Goal: Find specific page/section: Find specific page/section

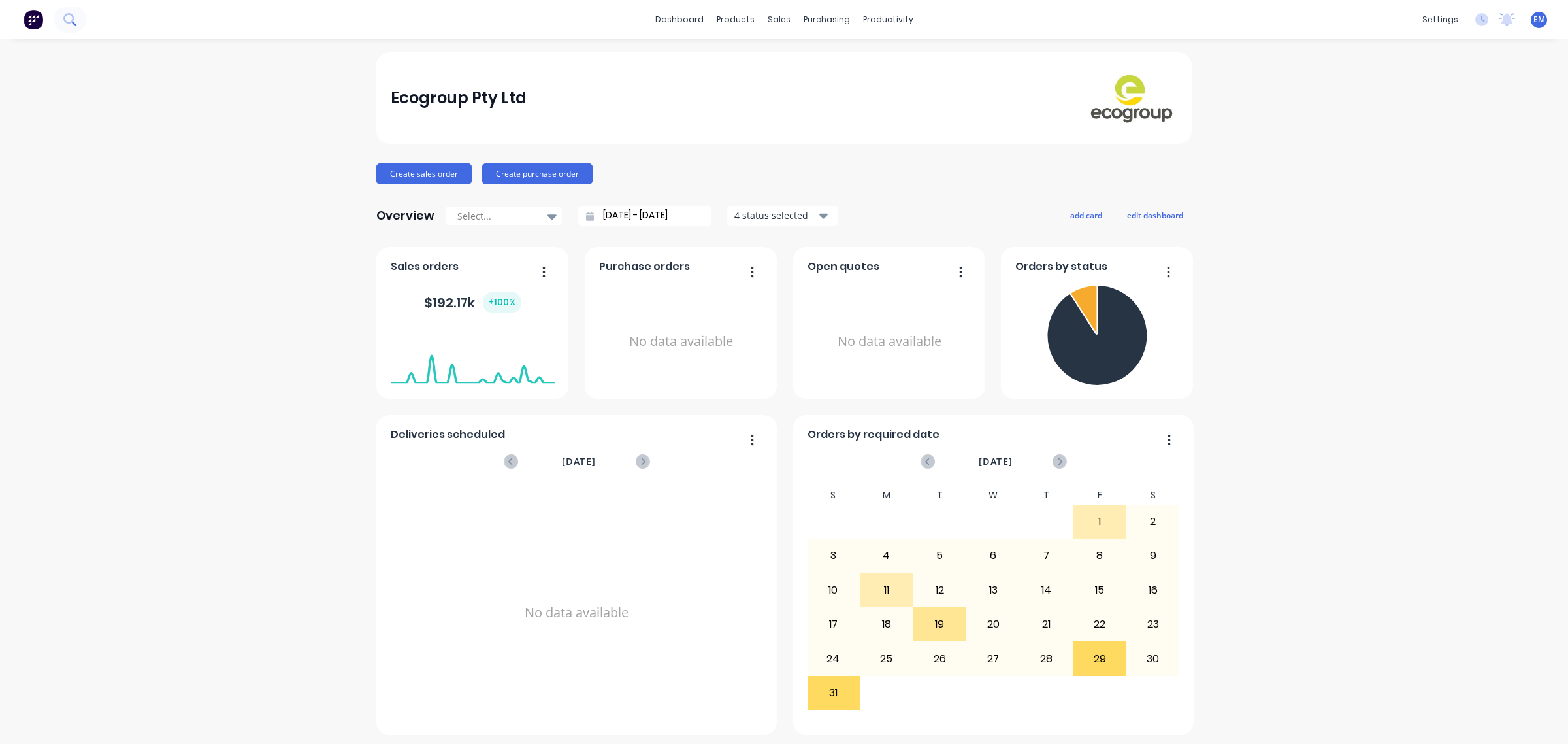
click at [69, 21] on icon at bounding box center [69, 19] width 12 height 12
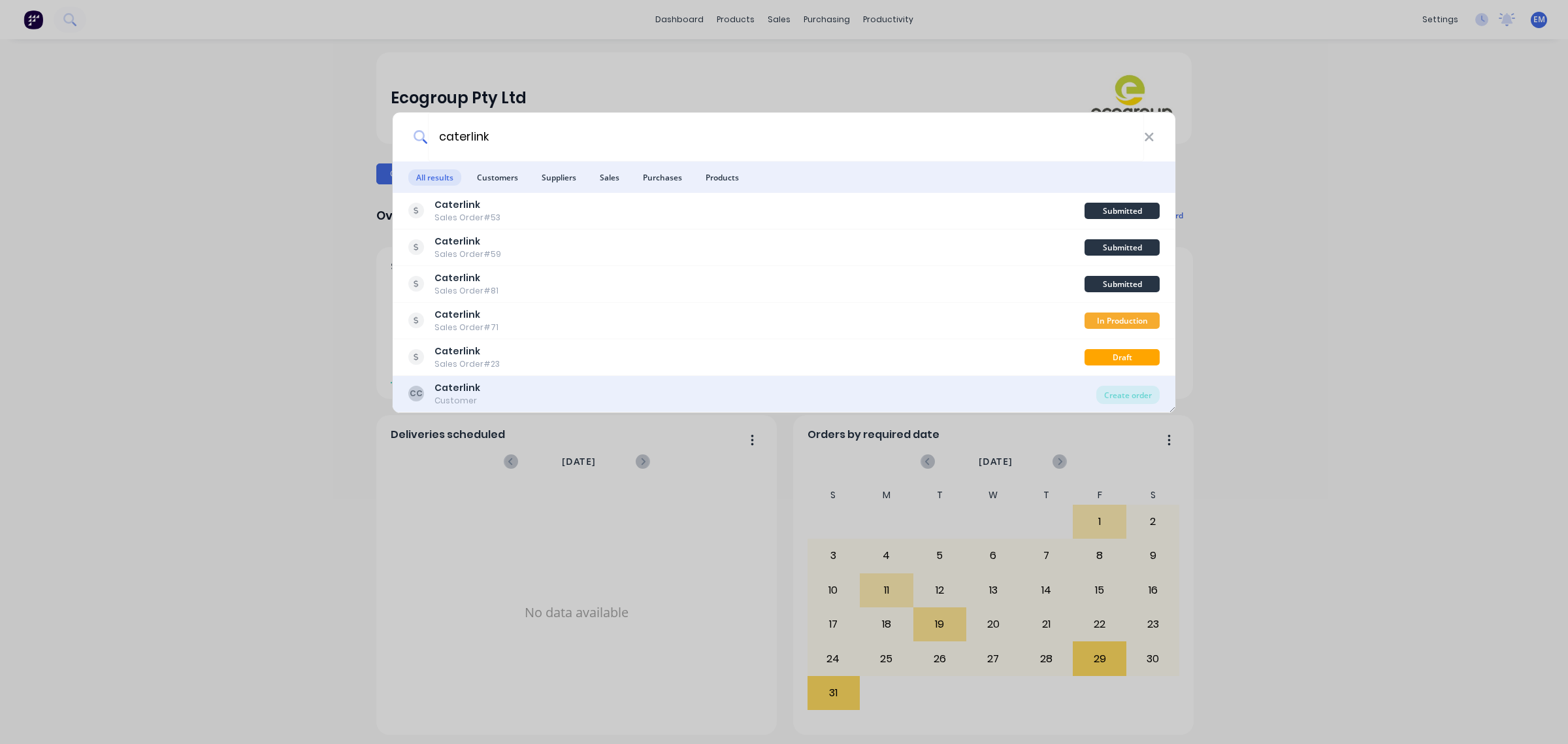
type input "caterlink"
click at [611, 389] on div "CC Caterlink Customer" at bounding box center [752, 393] width 688 height 25
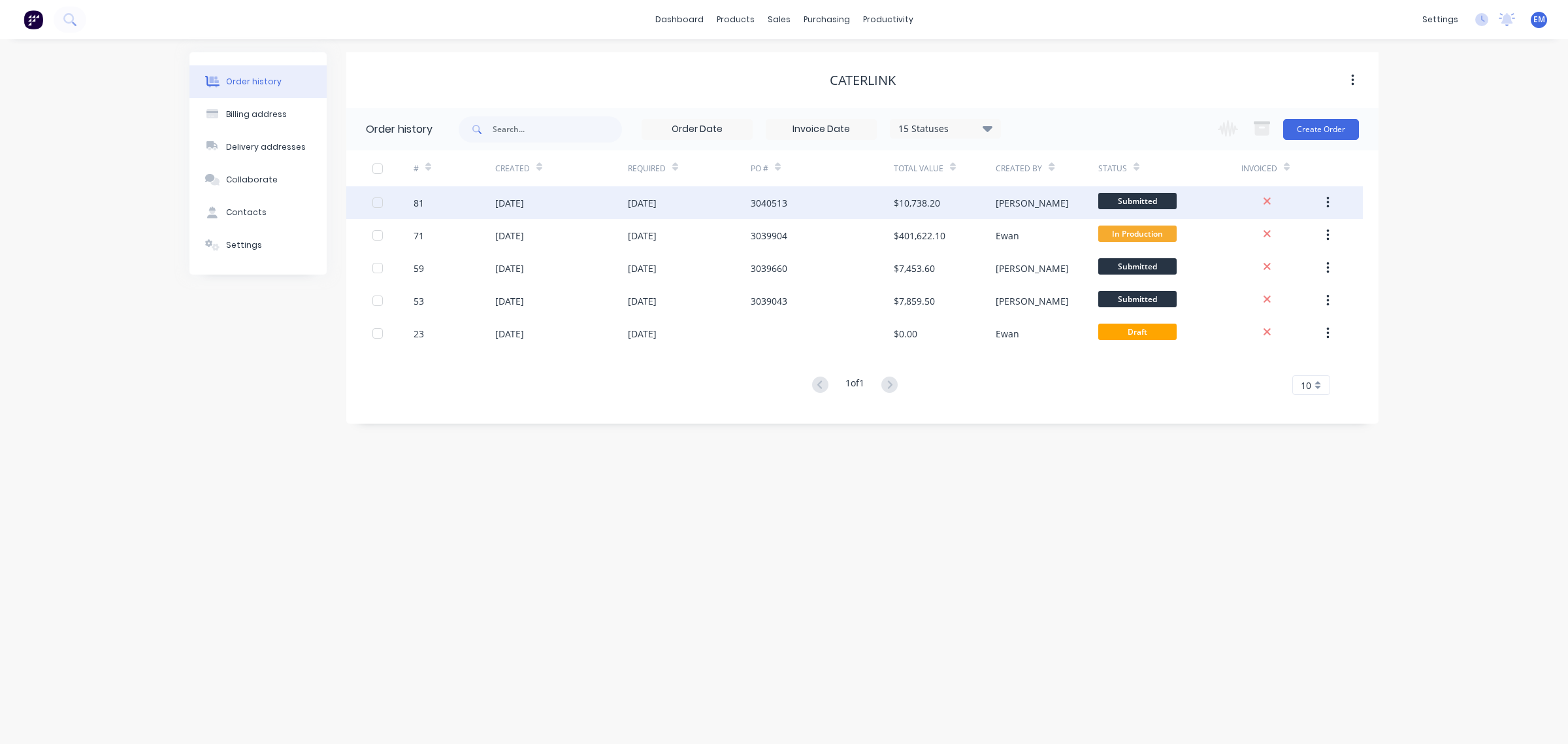
click at [926, 206] on div "$10,738.20" at bounding box center [917, 203] width 47 height 14
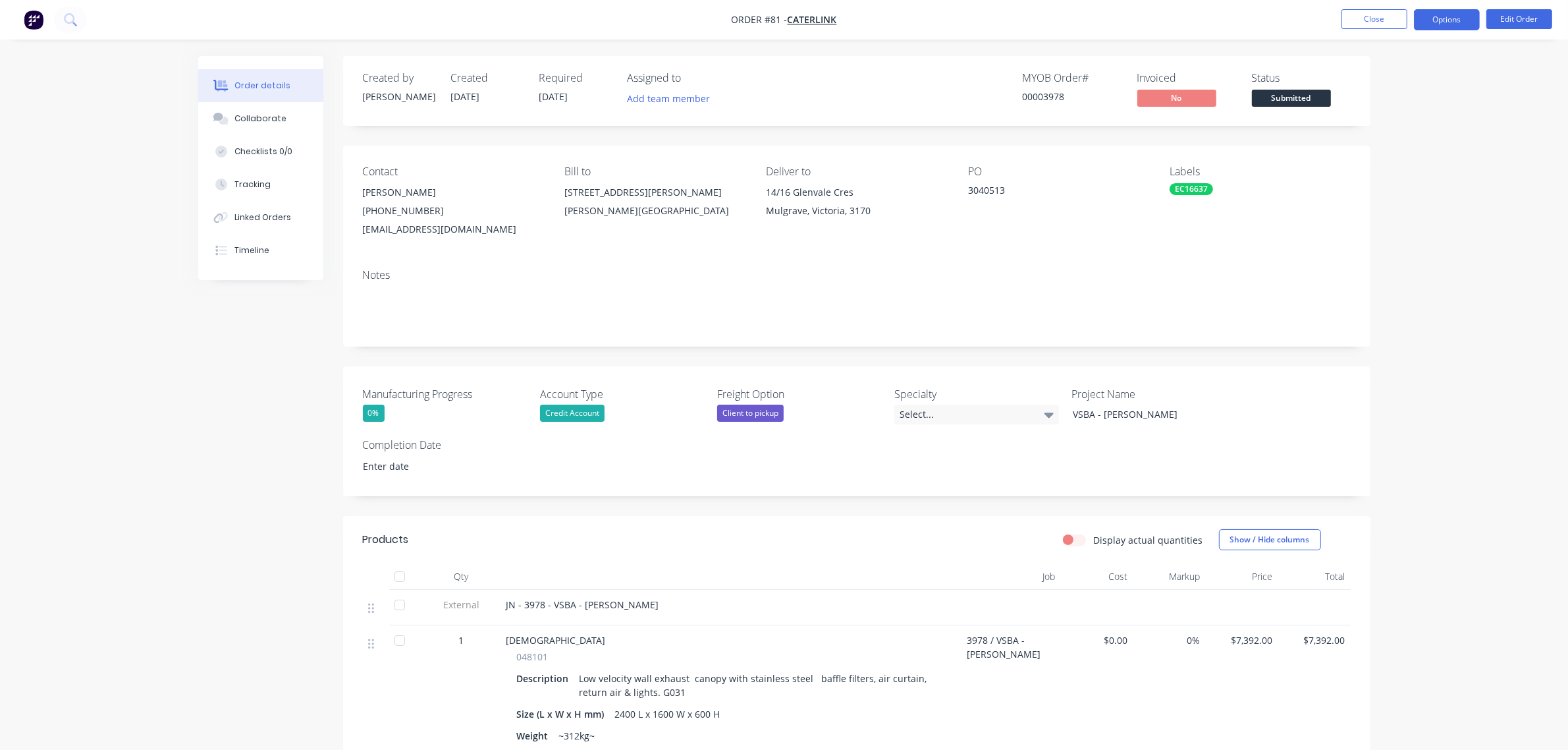
click at [1452, 17] on button "Options" at bounding box center [1447, 20] width 66 height 21
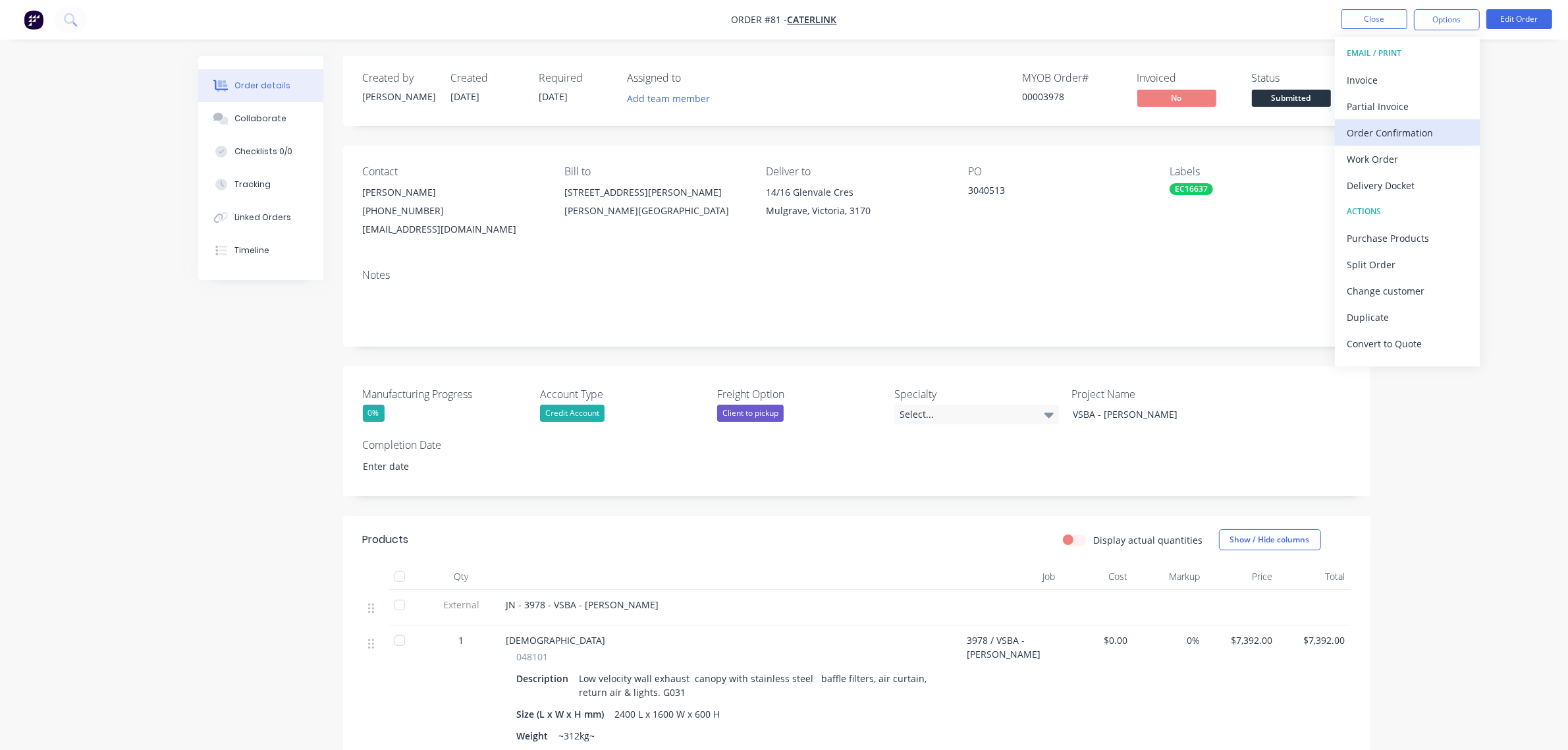
click at [1416, 120] on button "Order Confirmation" at bounding box center [1407, 132] width 145 height 26
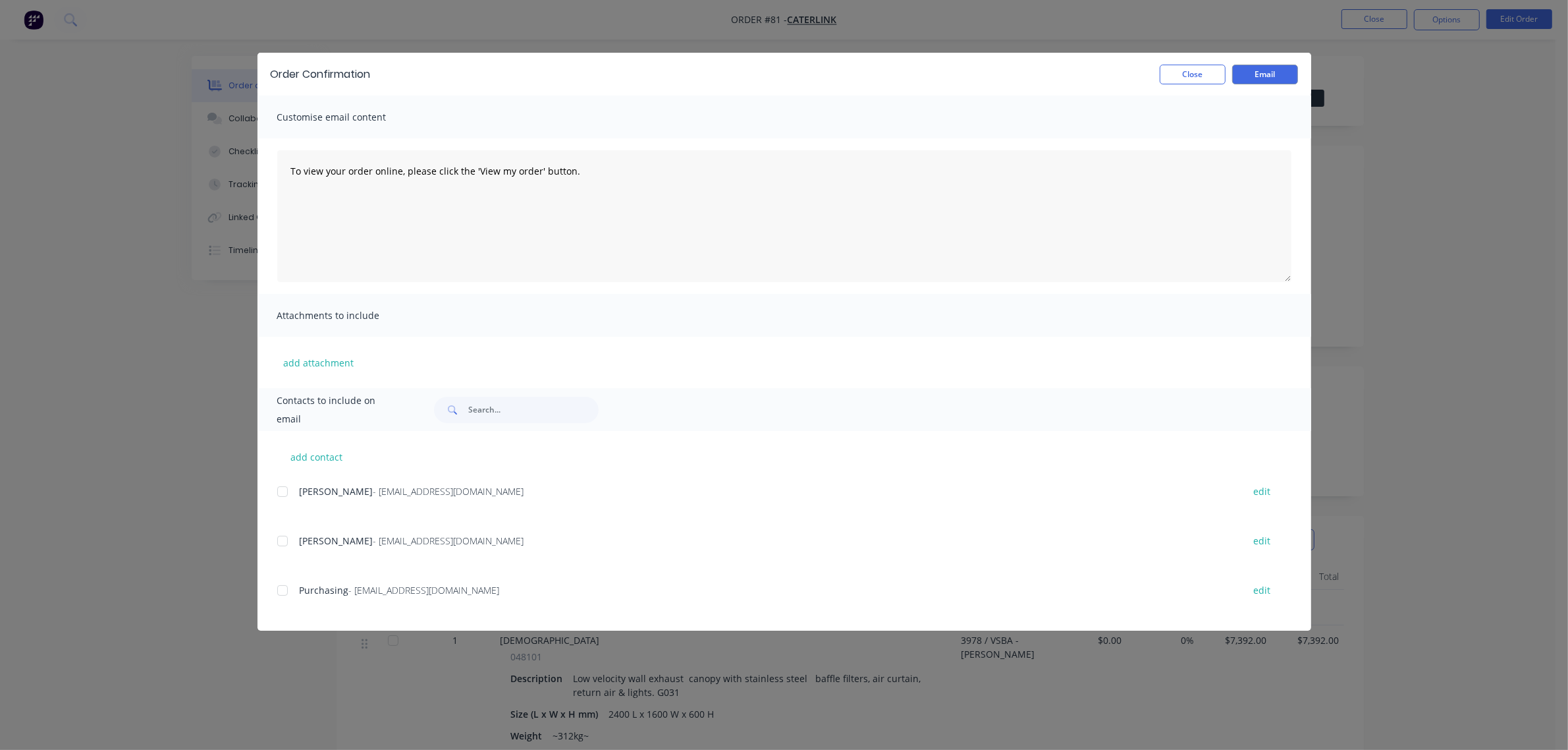
click at [285, 588] on div at bounding box center [282, 591] width 26 height 26
click at [1271, 74] on button "Email" at bounding box center [1265, 74] width 66 height 20
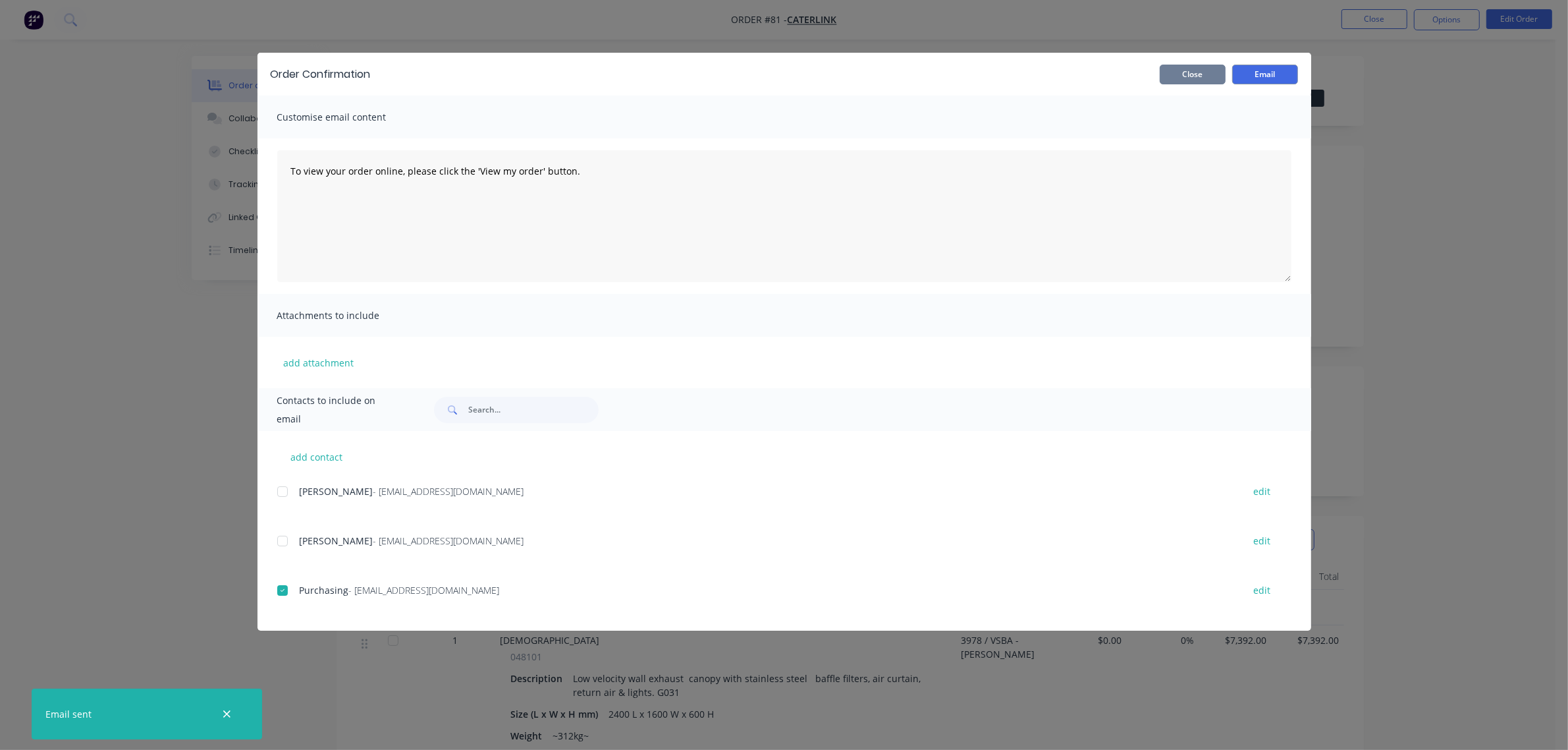
click at [1191, 79] on button "Close" at bounding box center [1193, 74] width 66 height 20
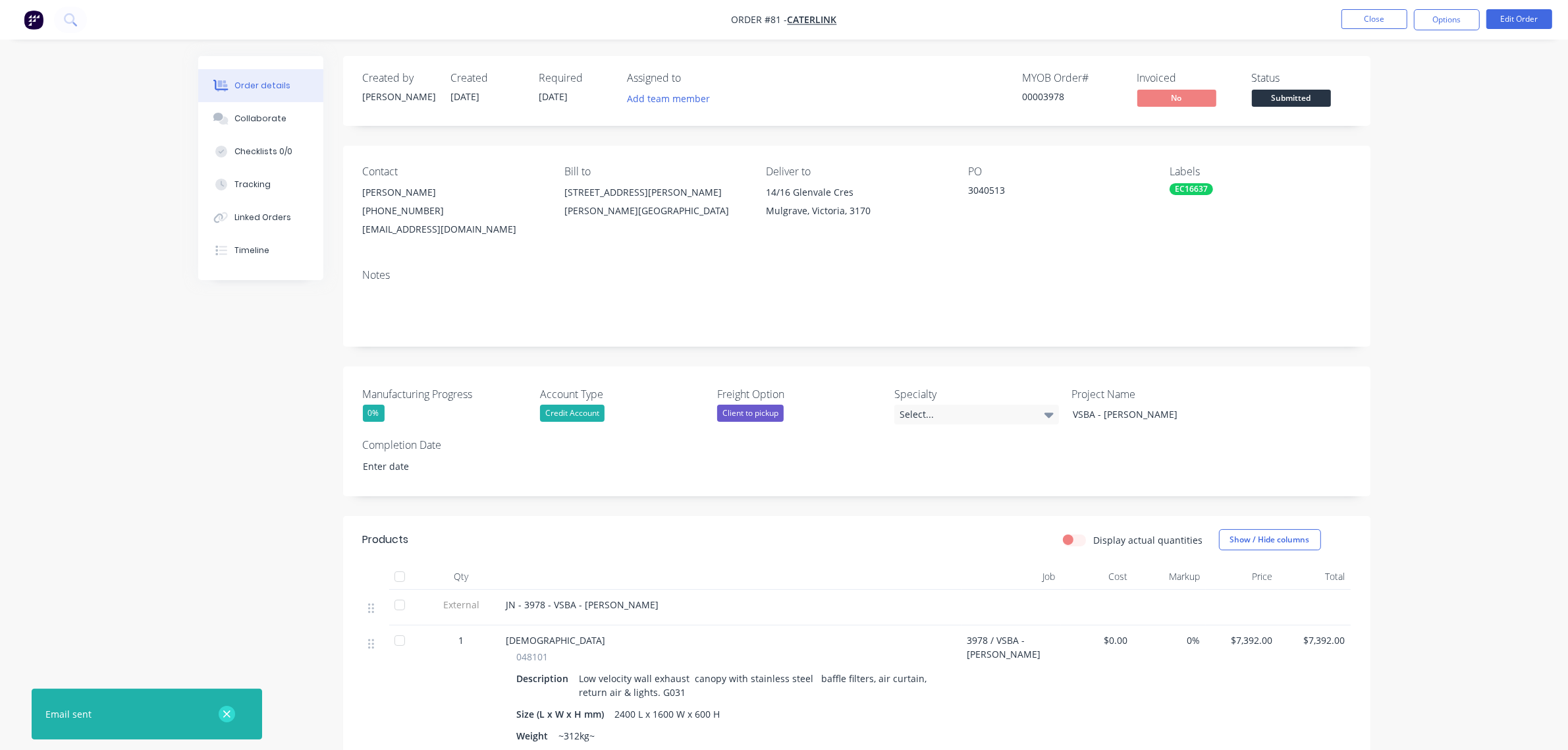
click at [225, 718] on icon "button" at bounding box center [227, 714] width 9 height 12
